Goal: Task Accomplishment & Management: Use online tool/utility

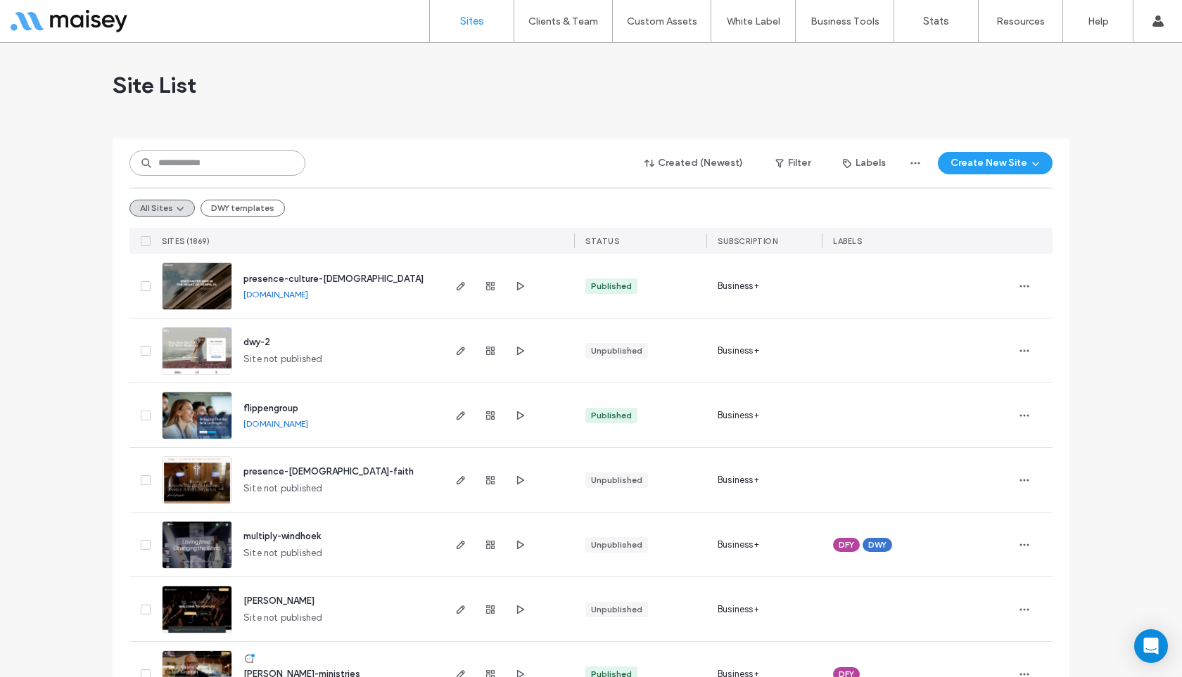
click at [234, 160] on input at bounding box center [217, 163] width 176 height 25
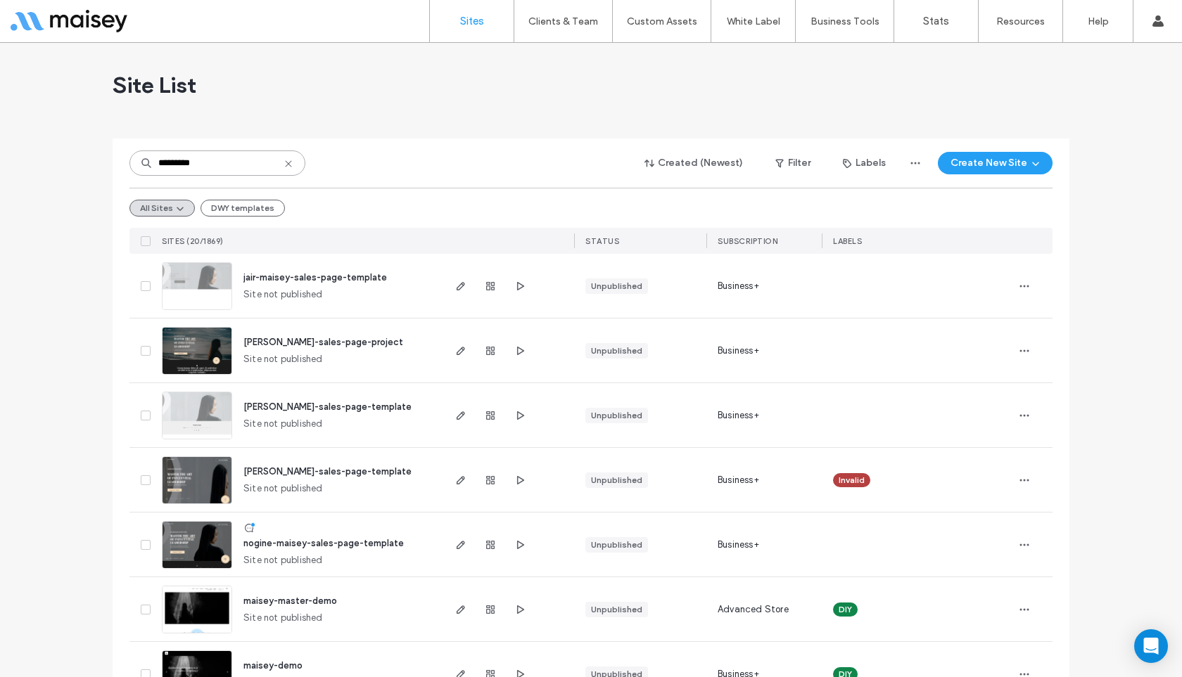
type input "*********"
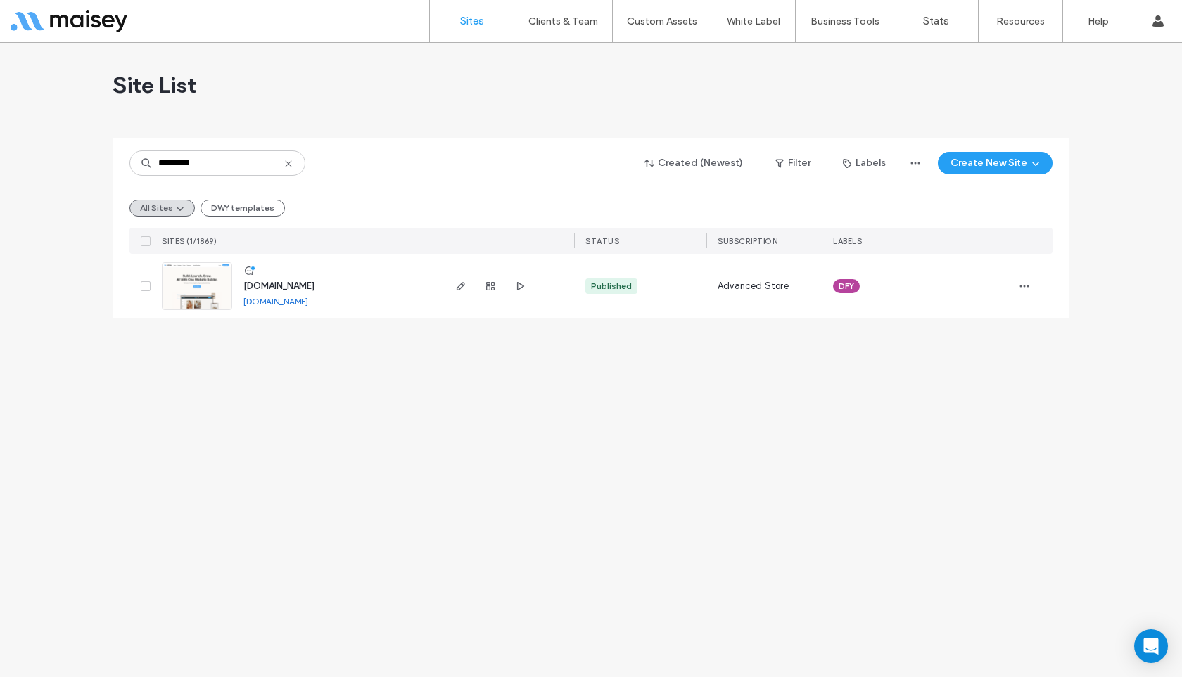
click at [196, 277] on img at bounding box center [197, 311] width 69 height 96
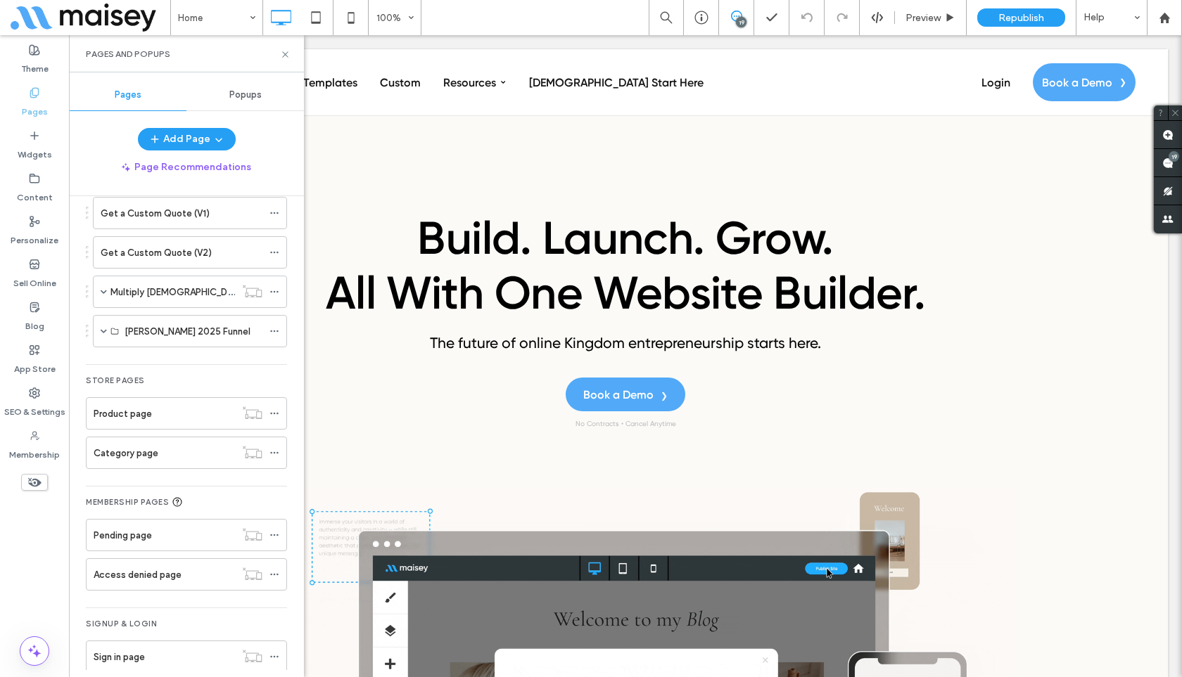
scroll to position [2611, 0]
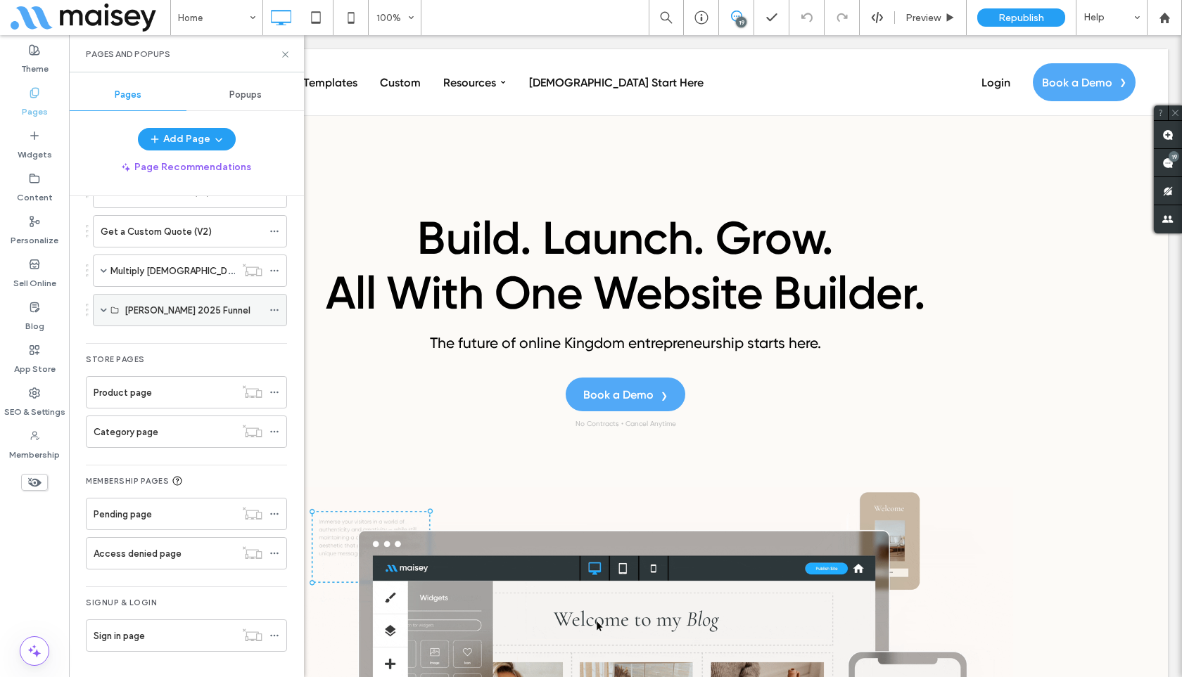
click at [102, 309] on span at bounding box center [104, 310] width 6 height 7
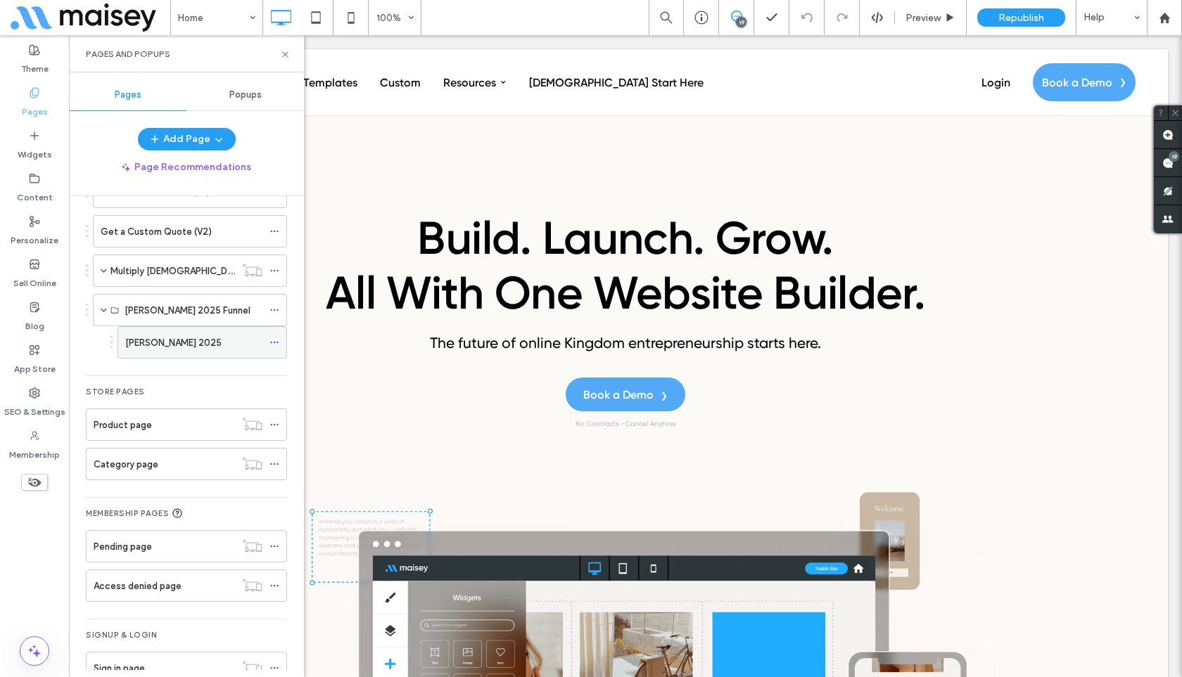
click at [163, 341] on label "Maisey AG 2025" at bounding box center [173, 343] width 96 height 25
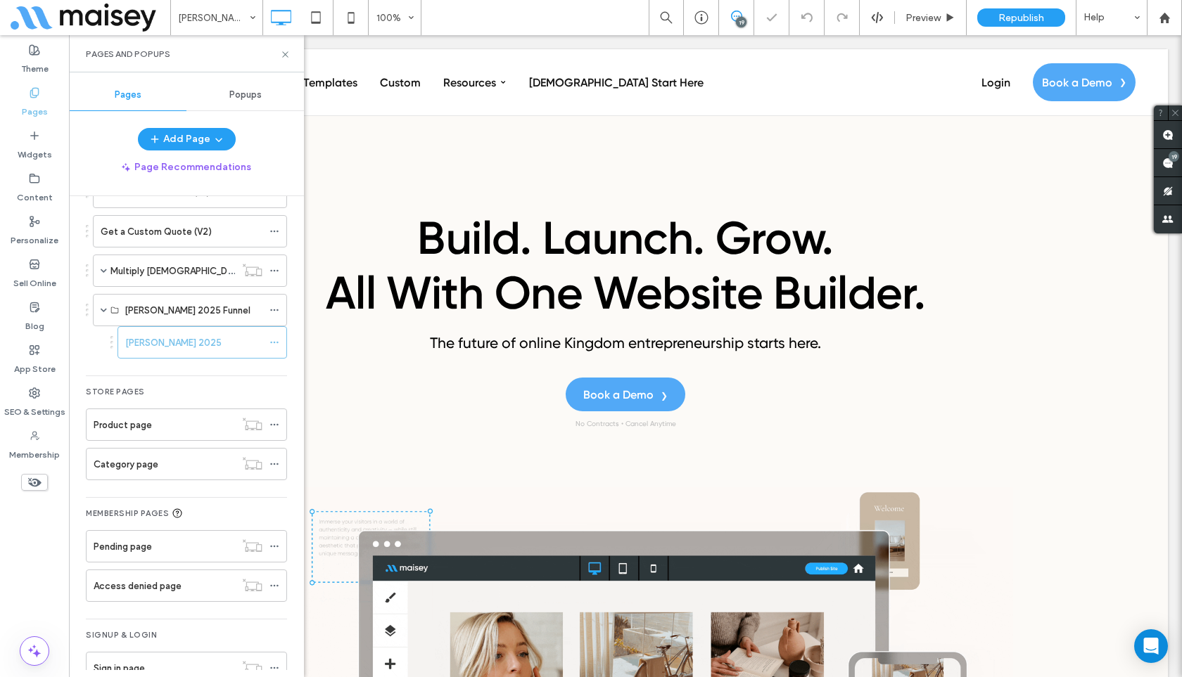
click at [473, 11] on div "Maisey AG 2025 100% 19 Preview Republish Help" at bounding box center [676, 17] width 1012 height 35
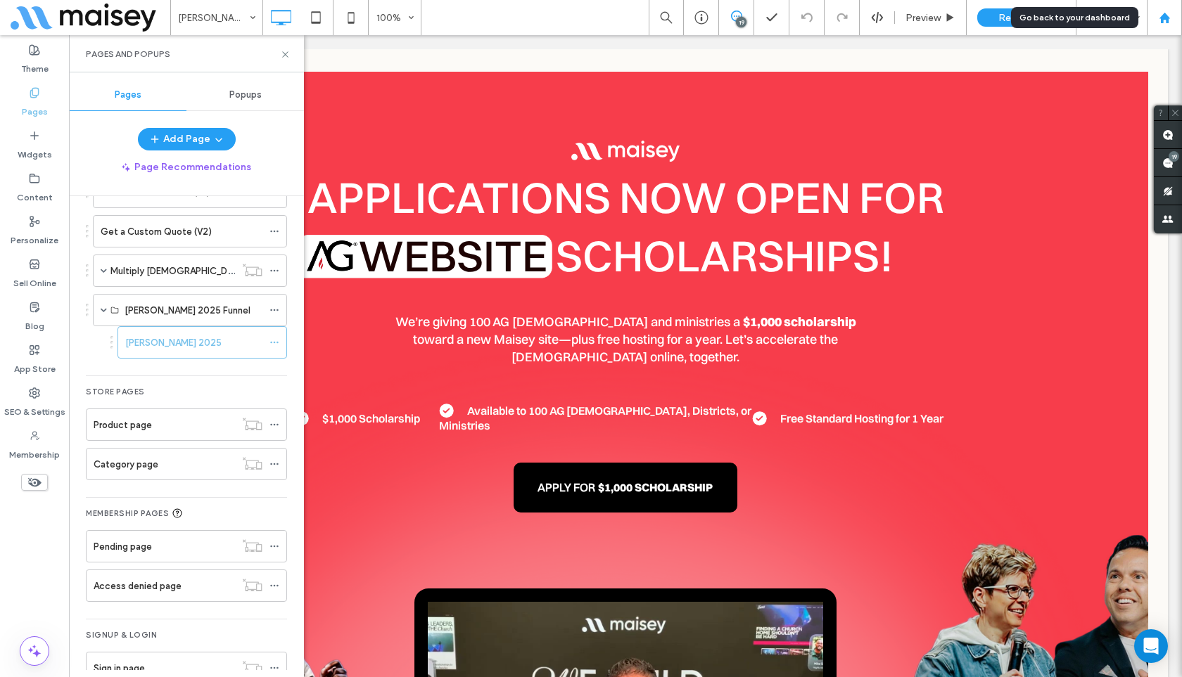
click at [1171, 21] on div at bounding box center [1164, 18] width 34 height 12
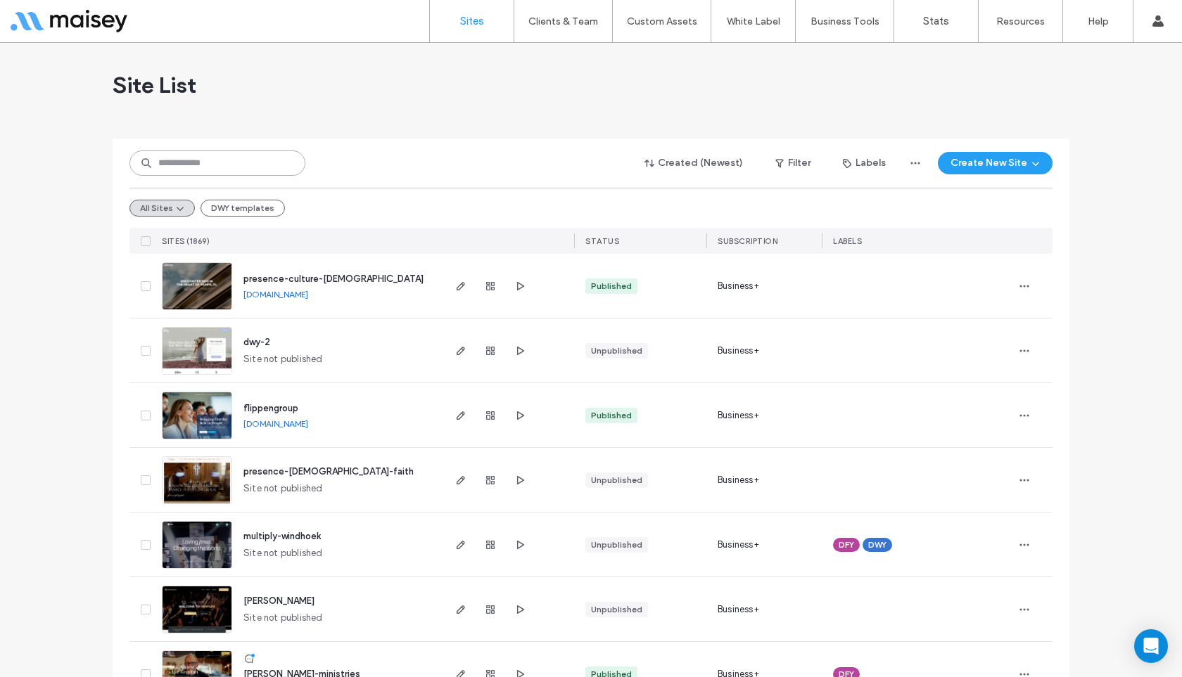
click at [248, 168] on input at bounding box center [217, 163] width 176 height 25
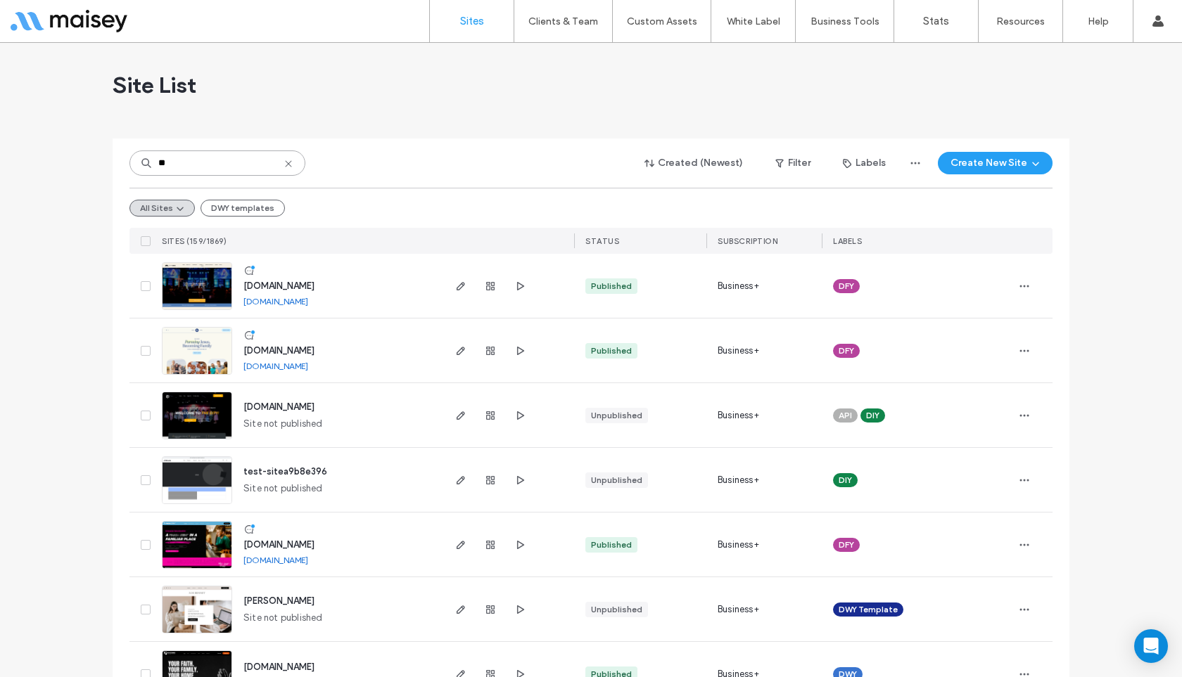
type input "**"
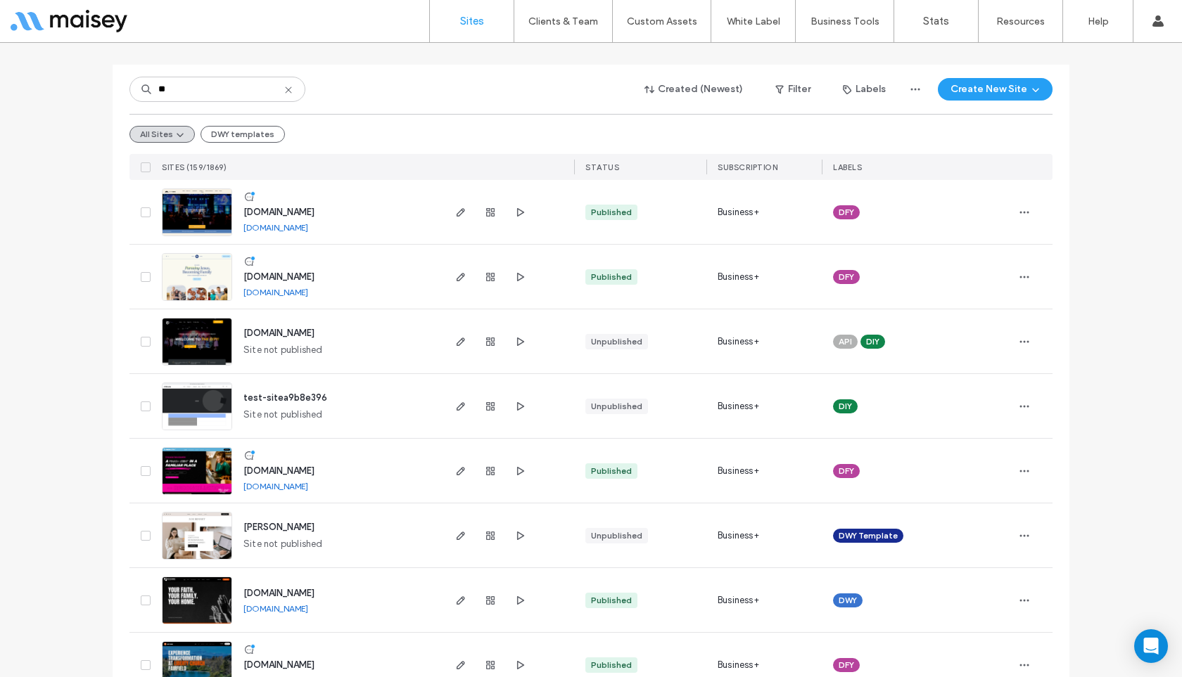
scroll to position [89, 0]
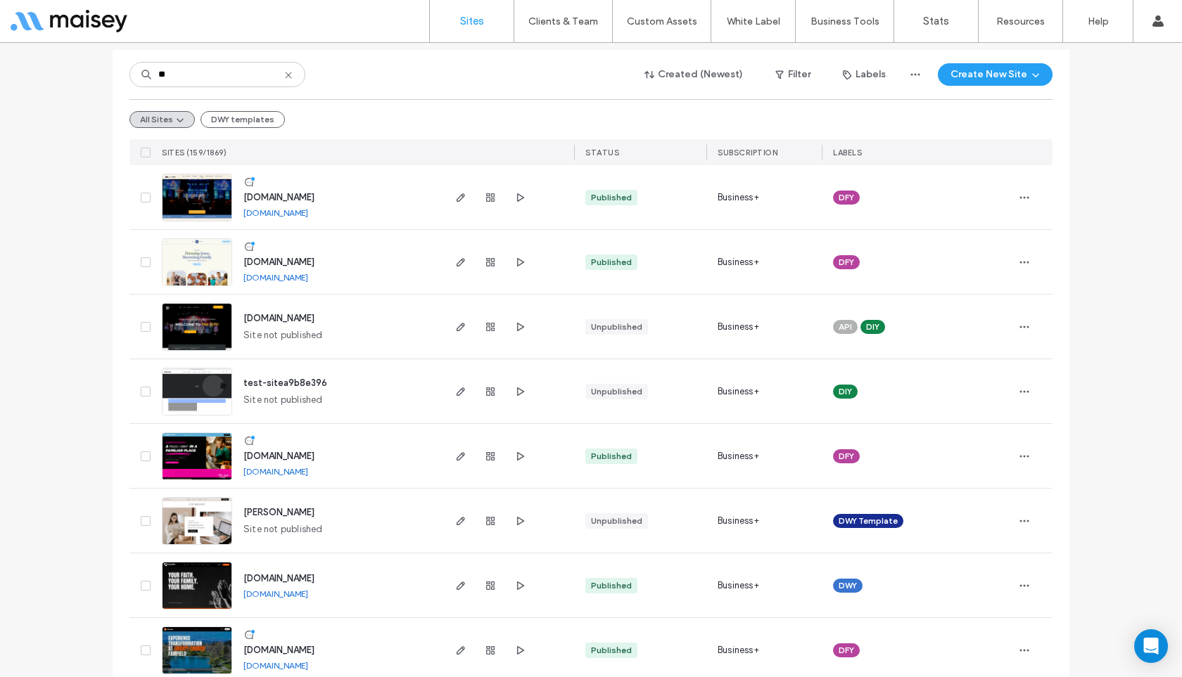
click at [284, 75] on icon at bounding box center [288, 75] width 11 height 11
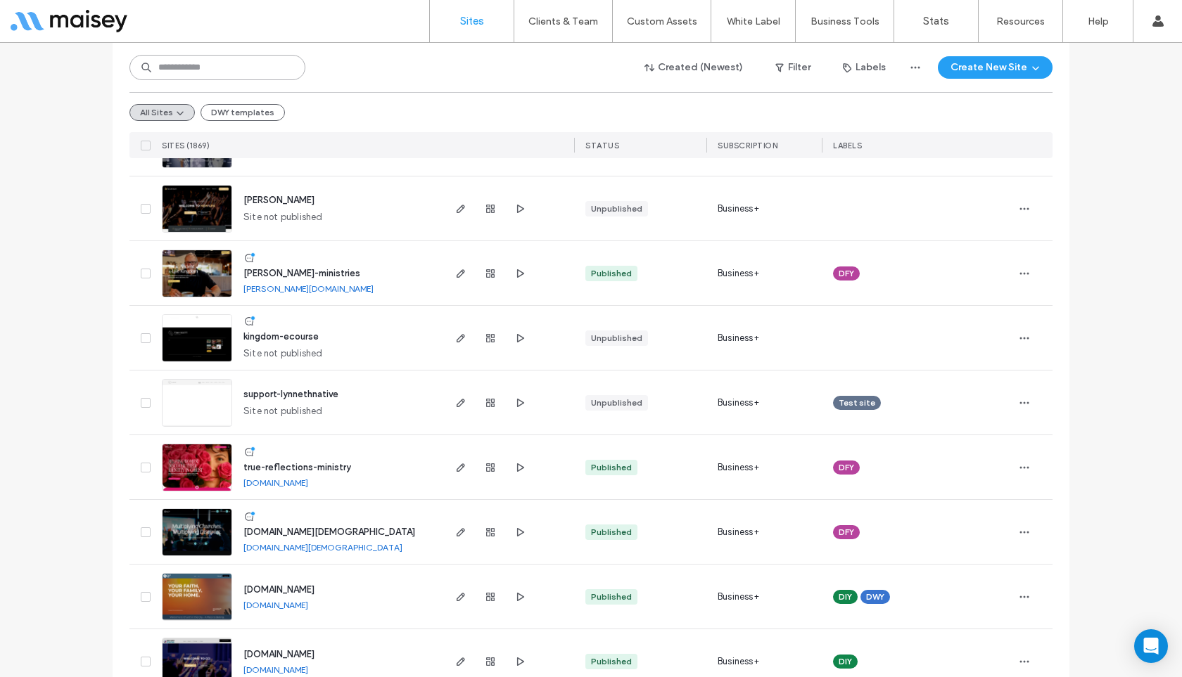
scroll to position [405, 0]
